Goal: Transaction & Acquisition: Purchase product/service

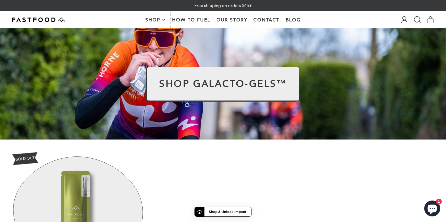
click at [155, 18] on span "Shop" at bounding box center [153, 20] width 16 height 5
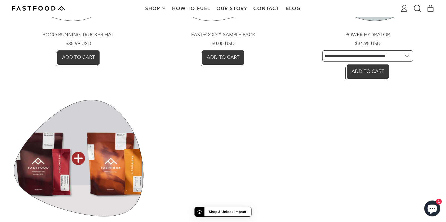
scroll to position [692, 0]
